Goal: Check status: Check status

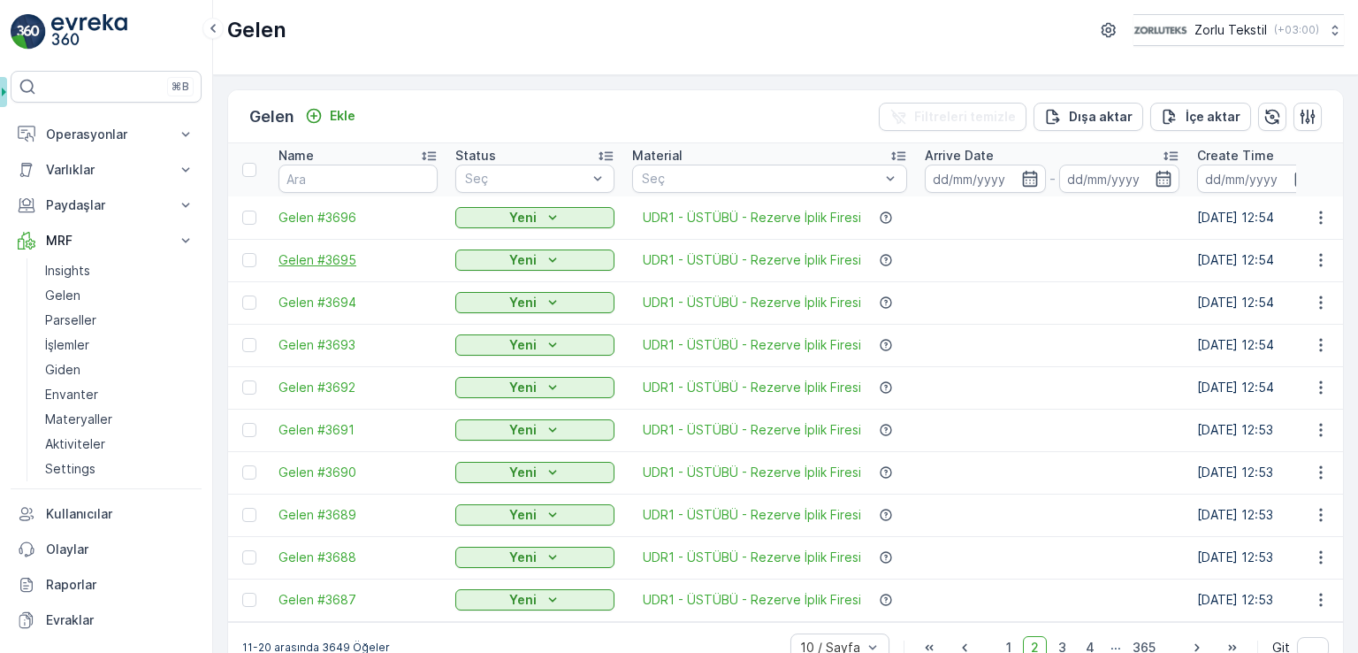
click at [344, 262] on span "Gelen #3695" at bounding box center [358, 260] width 159 height 18
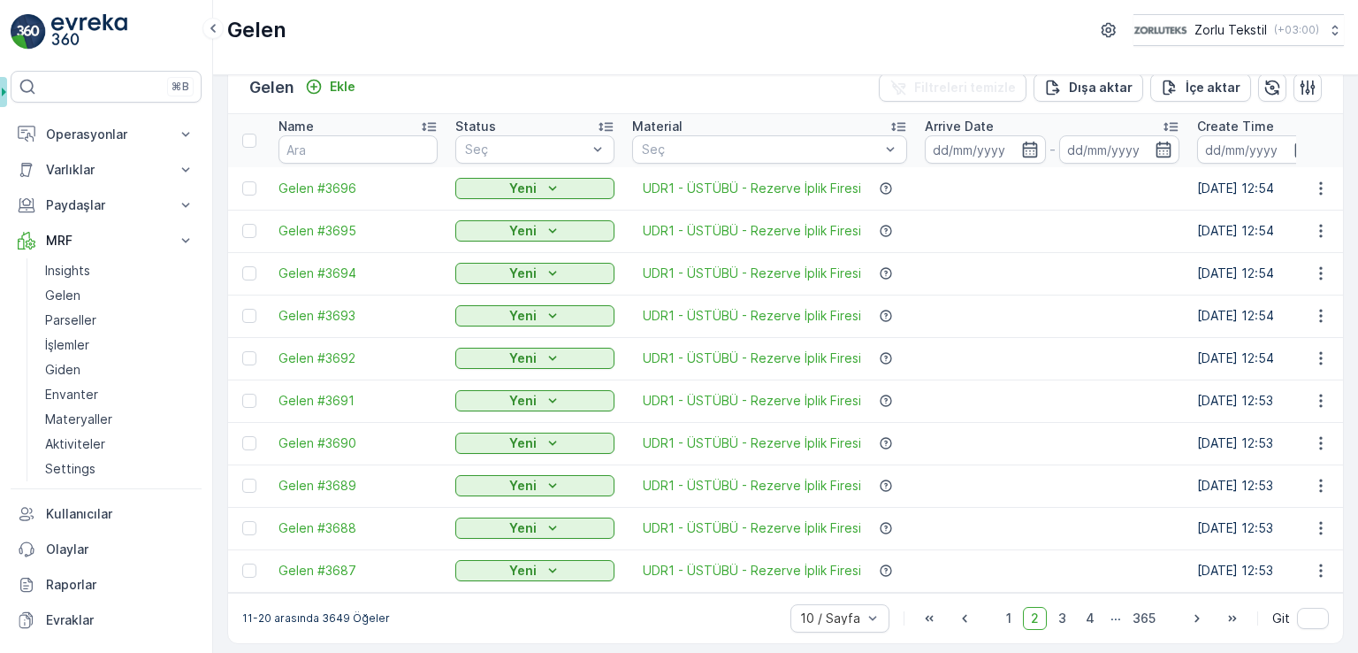
scroll to position [42, 0]
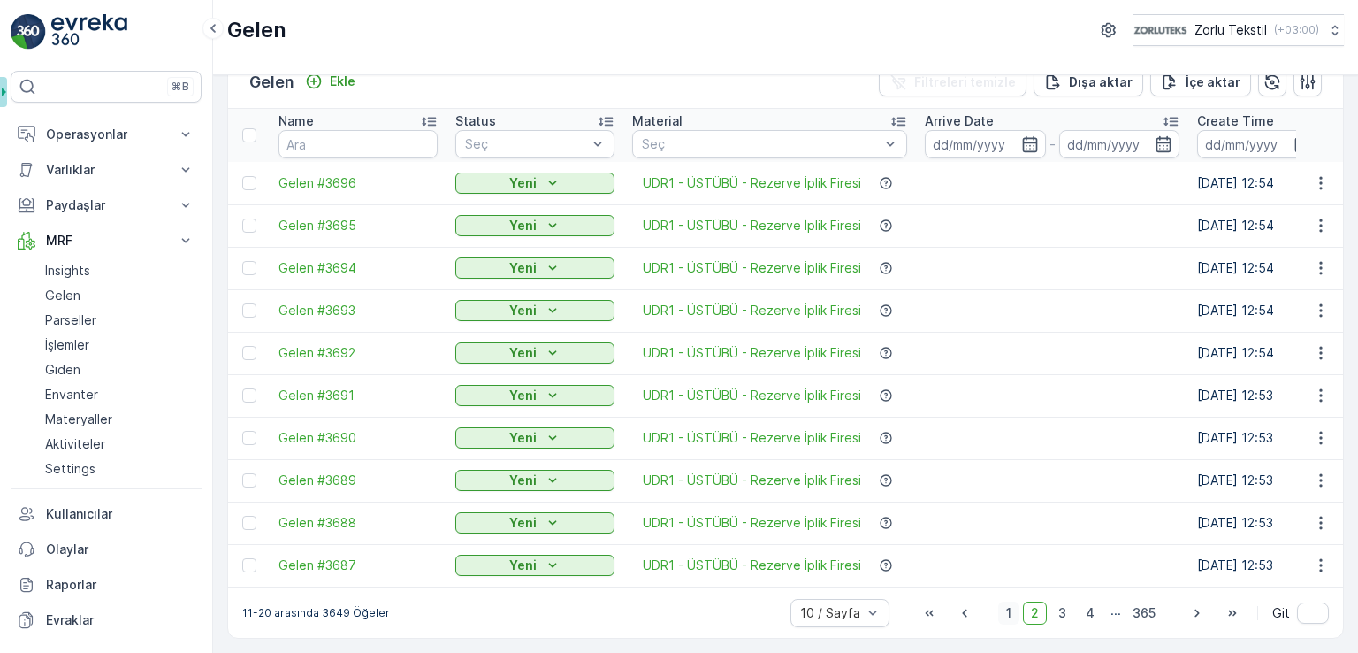
click at [1014, 614] on span "1" at bounding box center [1008, 612] width 21 height 23
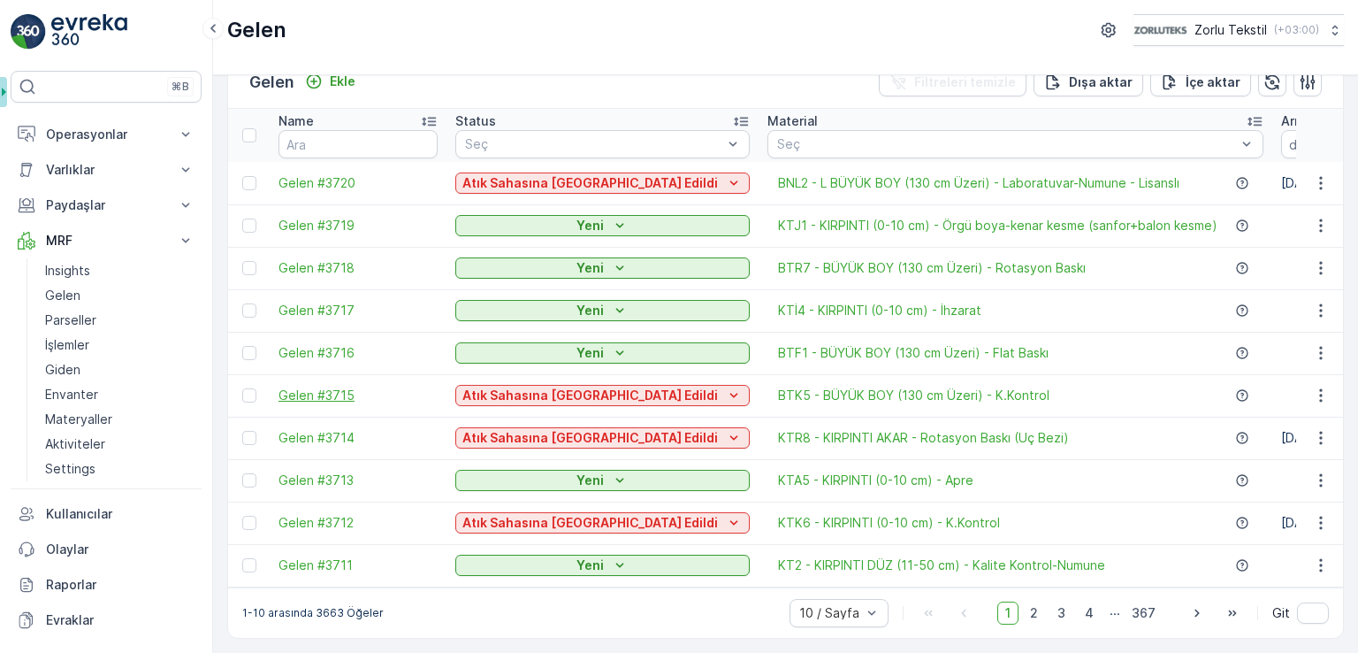
click at [305, 387] on span "Gelen #3715" at bounding box center [358, 395] width 159 height 18
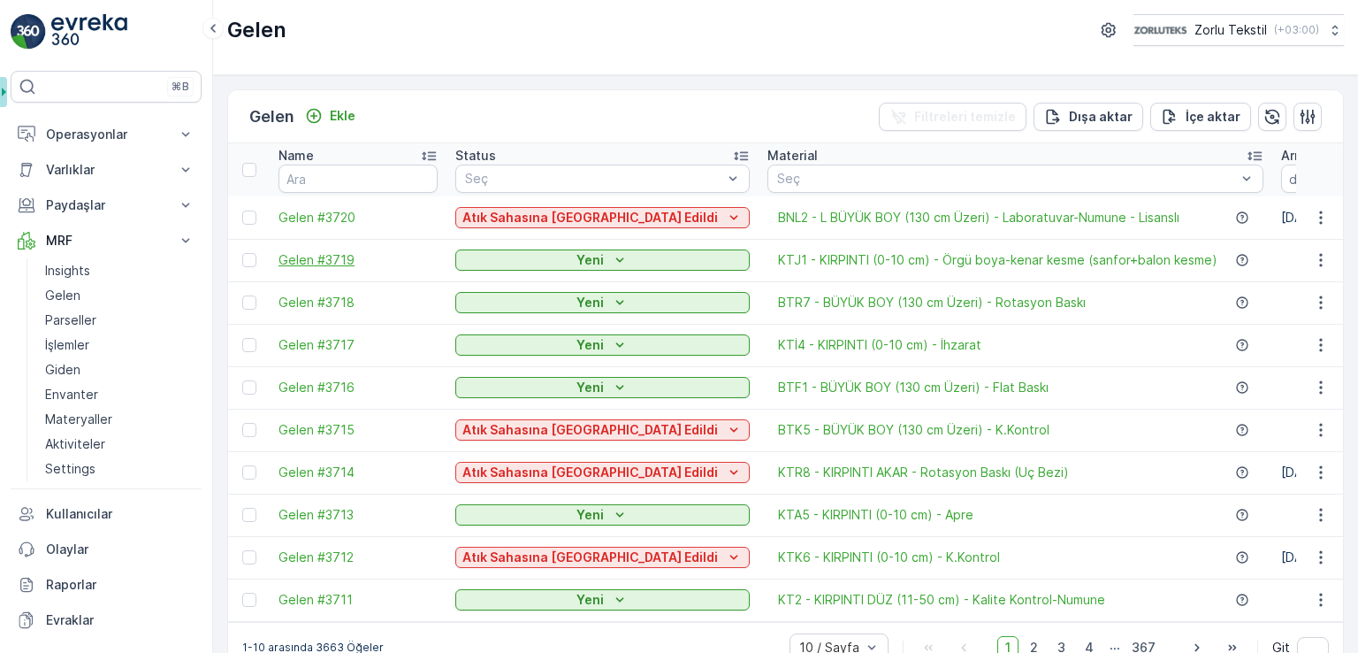
click at [333, 257] on span "Gelen #3719" at bounding box center [358, 260] width 159 height 18
